Goal: Find specific page/section: Find specific page/section

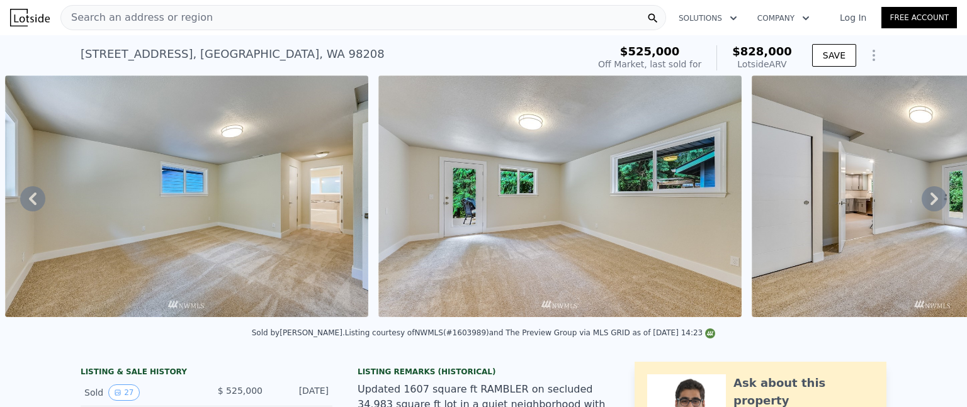
click at [205, 14] on div "Search an address or region" at bounding box center [363, 17] width 606 height 25
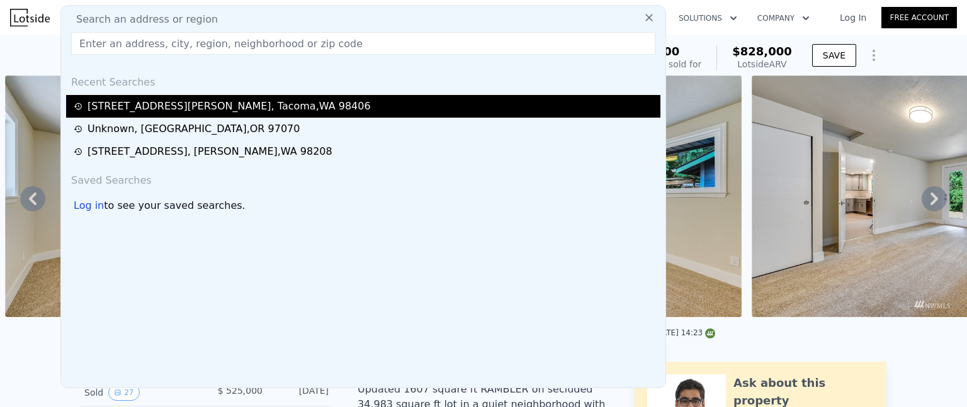
click at [179, 110] on div "1117 N Mason Ave , Tacoma , WA 98406" at bounding box center [229, 106] width 283 height 15
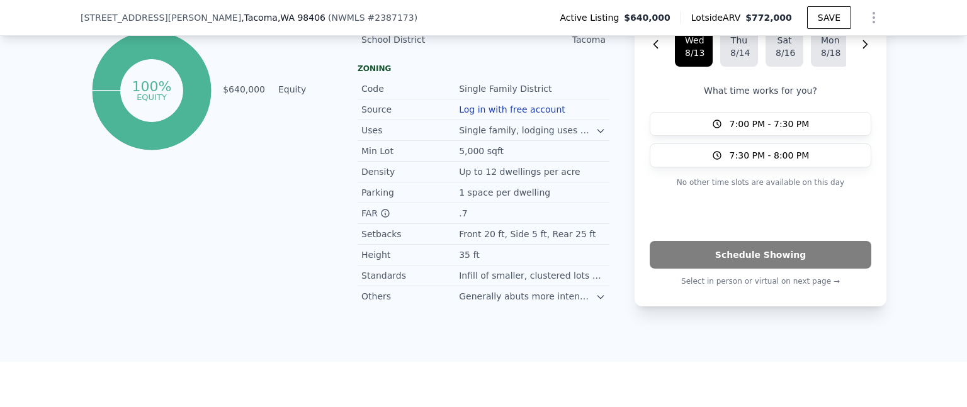
scroll to position [813, 0]
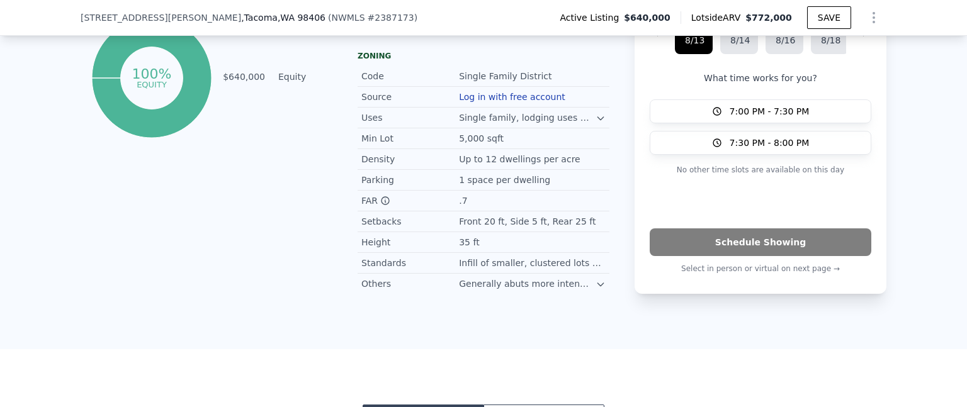
click at [596, 121] on icon at bounding box center [601, 118] width 10 height 10
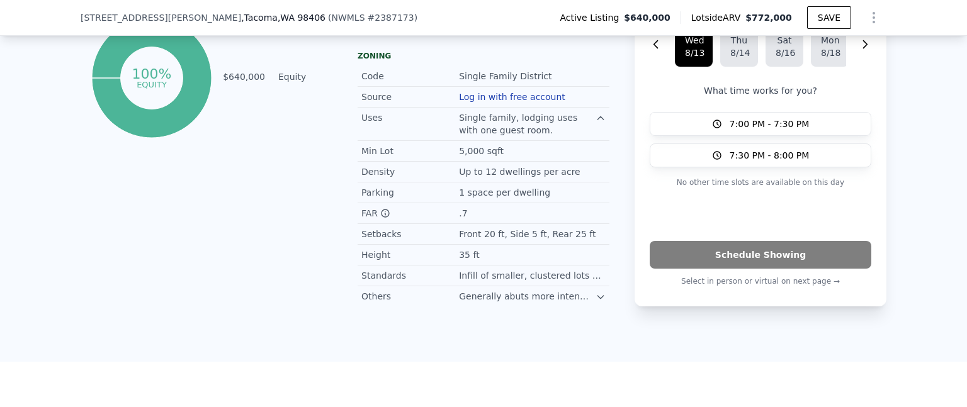
click at [596, 120] on icon at bounding box center [601, 118] width 10 height 10
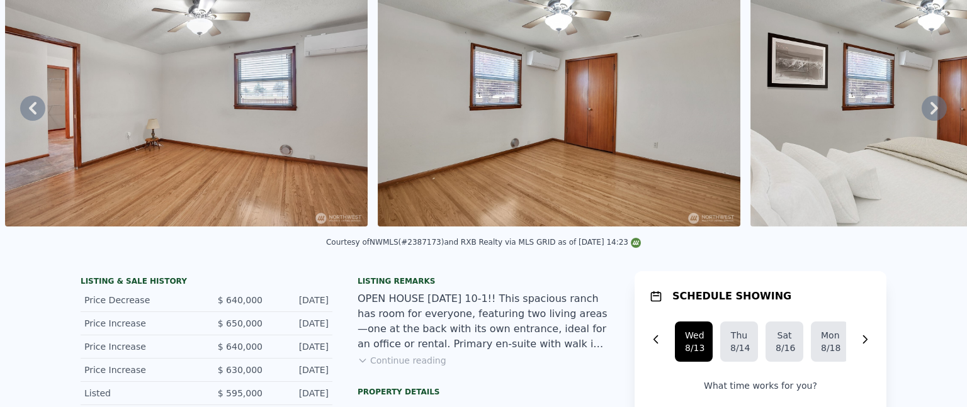
scroll to position [4, 0]
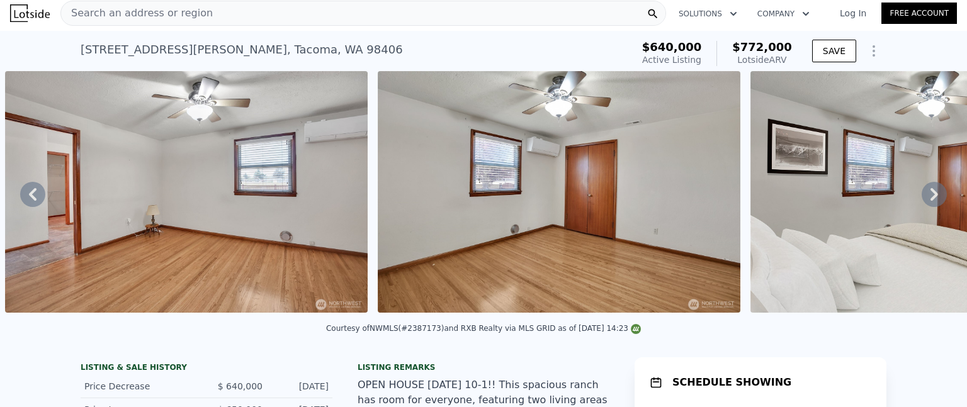
click at [922, 191] on icon at bounding box center [934, 194] width 25 height 25
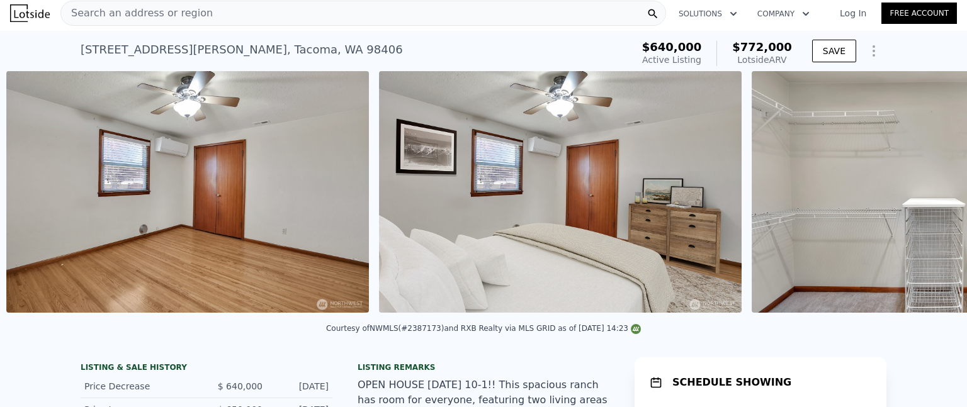
click at [922, 191] on img at bounding box center [933, 192] width 363 height 242
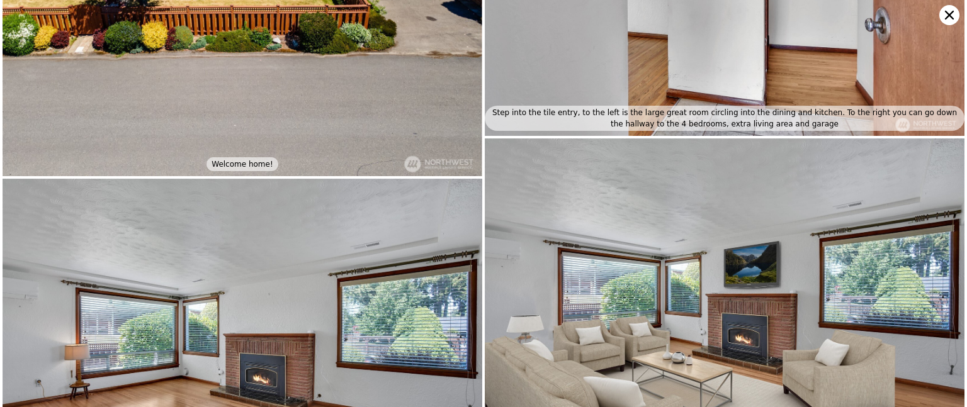
scroll to position [0, 0]
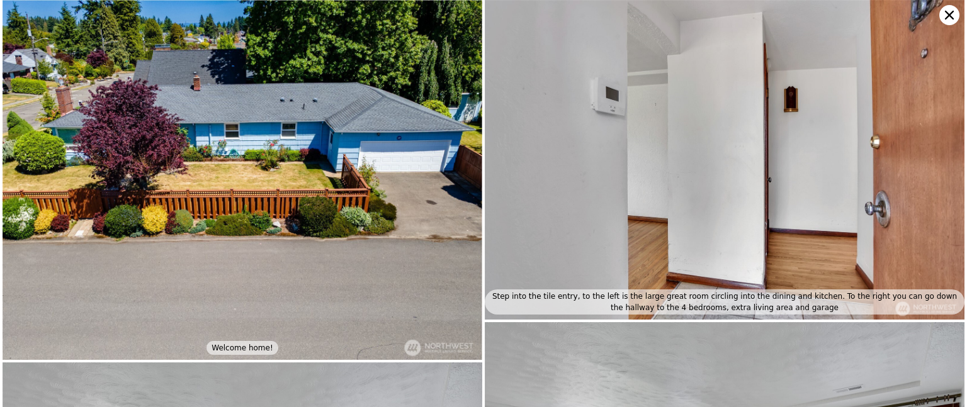
click at [949, 12] on icon at bounding box center [949, 15] width 20 height 20
